Goal: Register for event/course

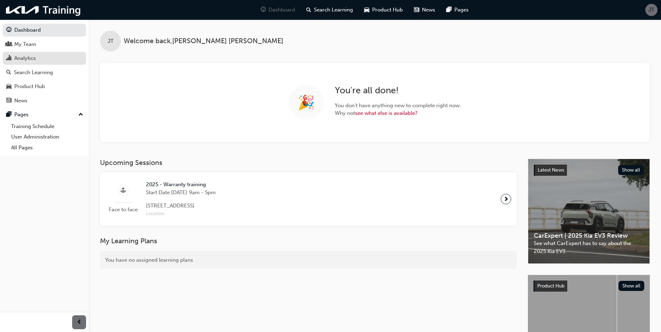
click at [24, 57] on div "Analytics" at bounding box center [25, 58] width 22 height 8
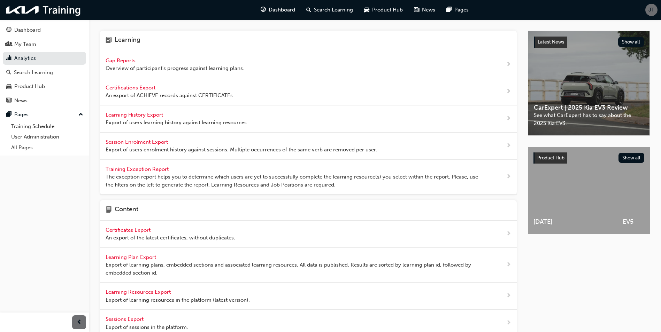
click at [114, 63] on span "Gap Reports" at bounding box center [121, 60] width 31 height 6
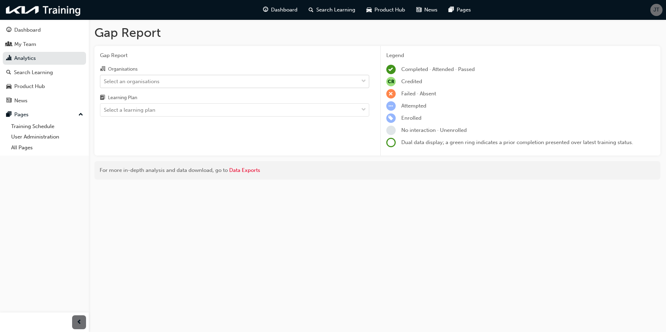
click at [154, 79] on div "Select an organisations" at bounding box center [132, 81] width 56 height 8
click at [104, 79] on input "Organisations Select an organisations" at bounding box center [104, 81] width 1 height 6
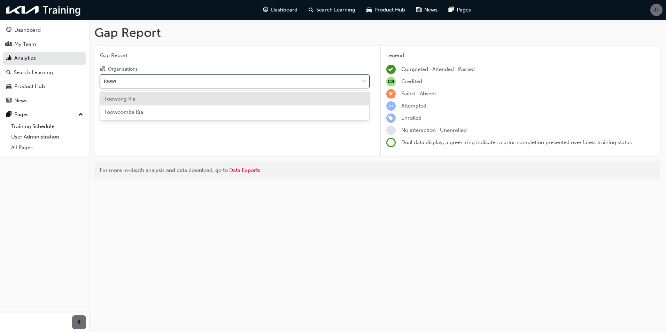
type input "toowon"
click at [130, 99] on span "Toowong Kia" at bounding box center [119, 99] width 31 height 6
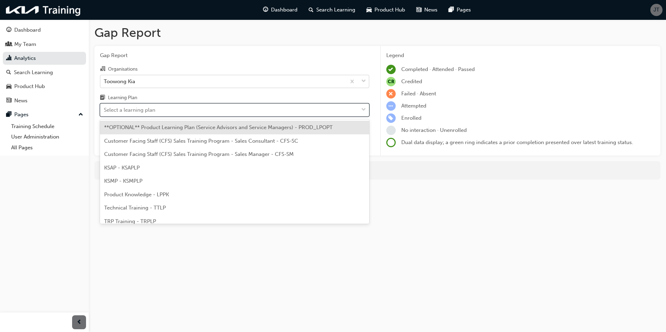
click at [134, 111] on div "Select a learning plan" at bounding box center [130, 110] width 52 height 8
click at [104, 111] on input "Learning Plan option **OPTIONAL** Product Learning Plan (Service Advisors and S…" at bounding box center [104, 110] width 1 height 6
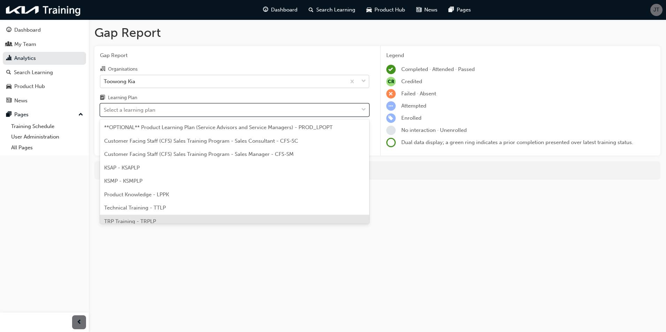
click at [131, 220] on span "TRP Training - TRPLP" at bounding box center [130, 221] width 52 height 6
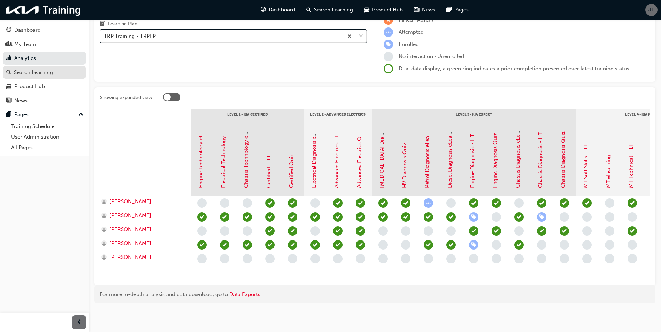
click at [51, 75] on div "Search Learning" at bounding box center [33, 73] width 39 height 8
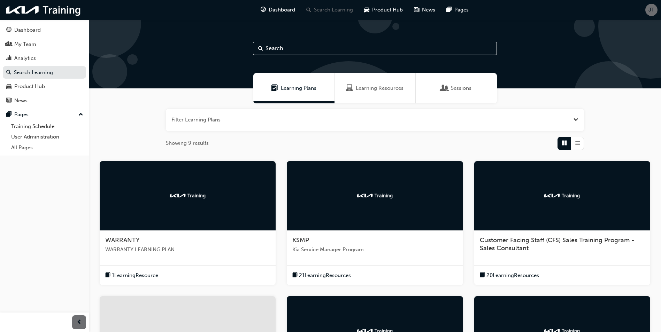
click at [457, 91] on span "Sessions" at bounding box center [461, 88] width 21 height 8
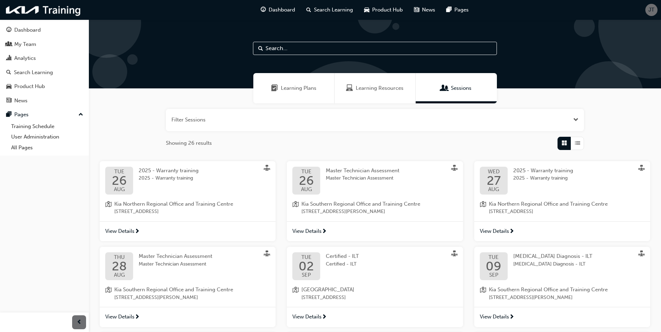
click at [114, 233] on span "View Details" at bounding box center [119, 231] width 29 height 8
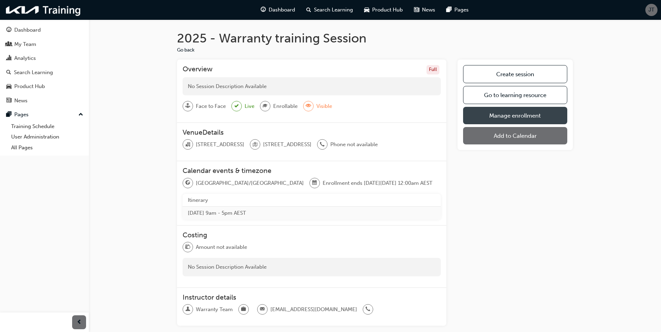
click at [524, 117] on link "Manage enrollment" at bounding box center [515, 115] width 104 height 17
